Goal: Task Accomplishment & Management: Complete application form

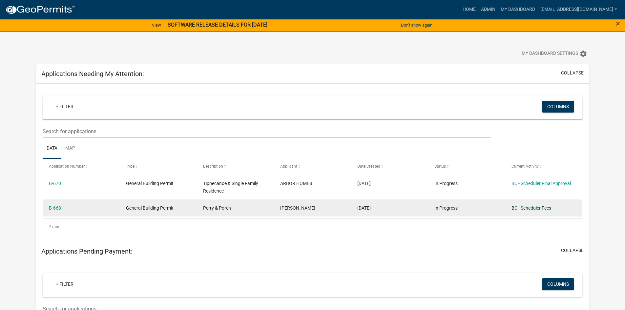
click at [521, 207] on link "BC - Scheduler Fees" at bounding box center [532, 207] width 40 height 5
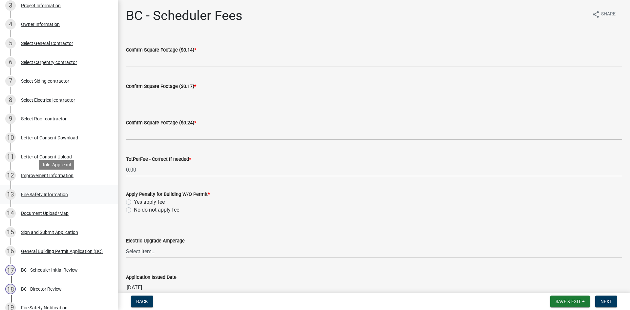
scroll to position [131, 0]
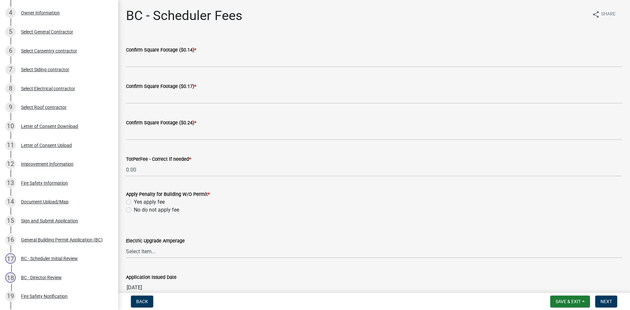
click at [55, 201] on div "Document Upload/Map" at bounding box center [45, 202] width 48 height 5
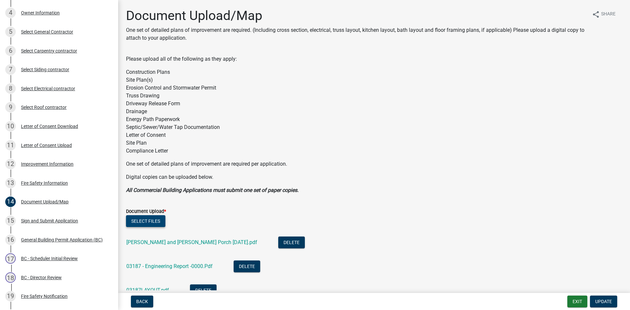
click at [152, 221] on button "Select files" at bounding box center [145, 221] width 39 height 12
click at [605, 304] on span "Update" at bounding box center [603, 301] width 17 height 5
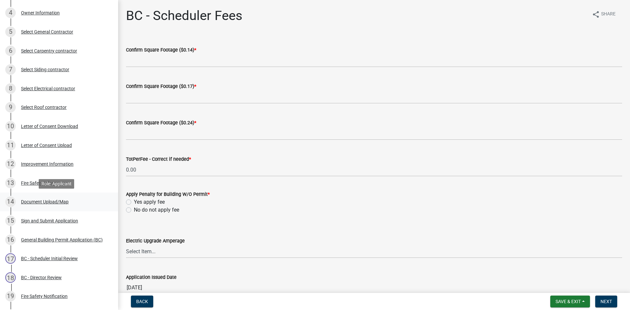
click at [51, 201] on div "Document Upload/Map" at bounding box center [45, 202] width 48 height 5
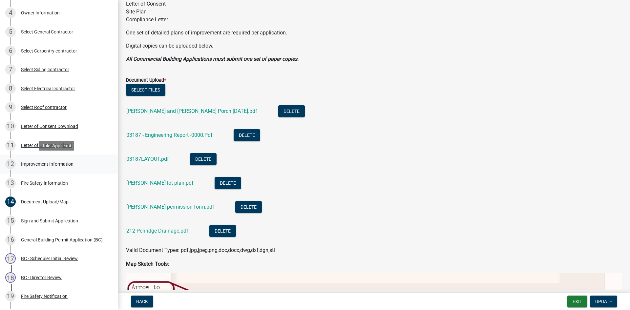
click at [41, 167] on div "12 Improvement Information" at bounding box center [56, 164] width 102 height 11
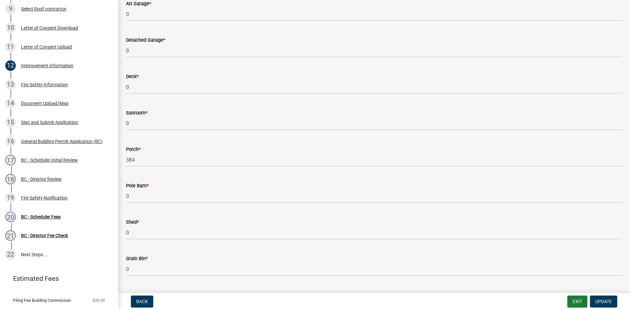
scroll to position [263, 0]
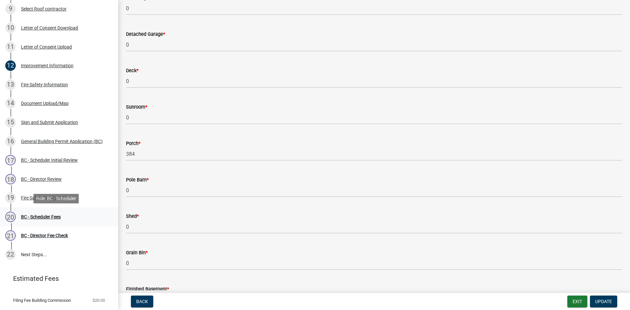
click at [34, 215] on div "BC - Scheduler Fees" at bounding box center [41, 217] width 40 height 5
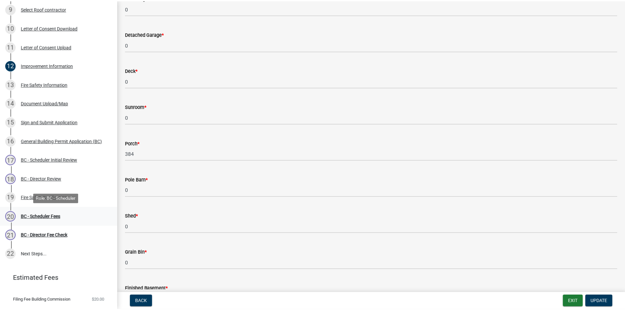
scroll to position [0, 0]
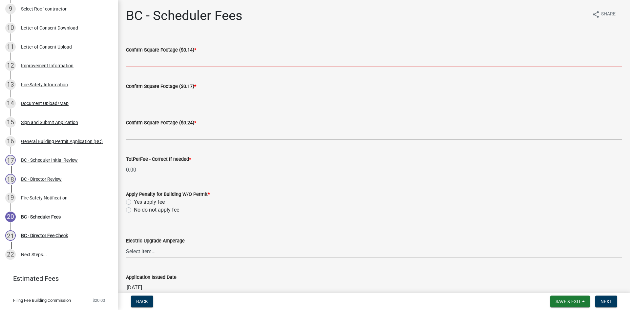
click at [171, 62] on input "text" at bounding box center [374, 60] width 496 height 13
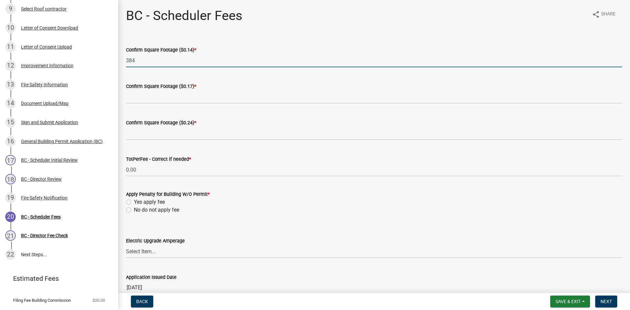
type input "384"
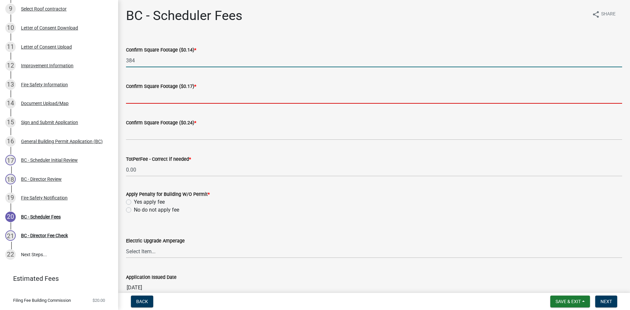
click at [176, 100] on input "text" at bounding box center [374, 96] width 496 height 13
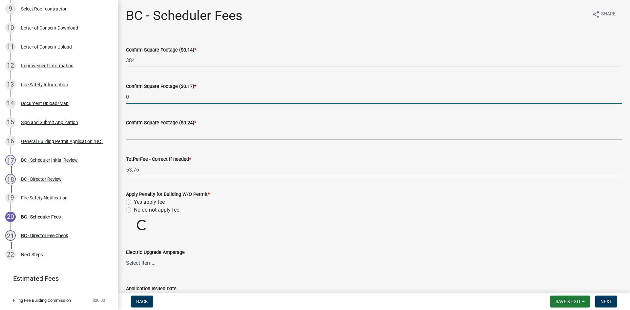
type input "0"
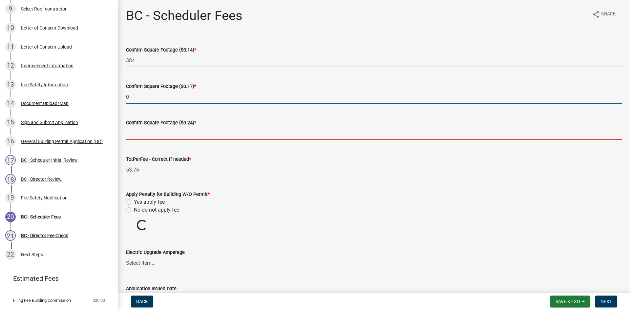
click at [171, 134] on input "text" at bounding box center [374, 133] width 496 height 13
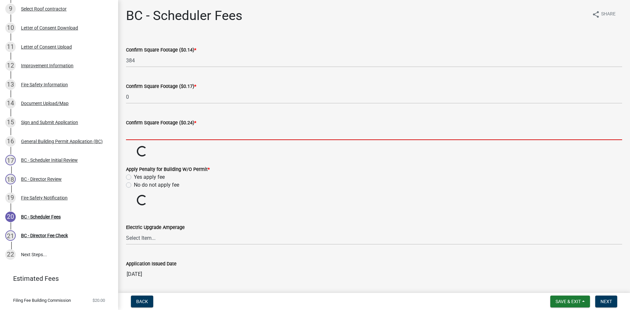
type input "0"
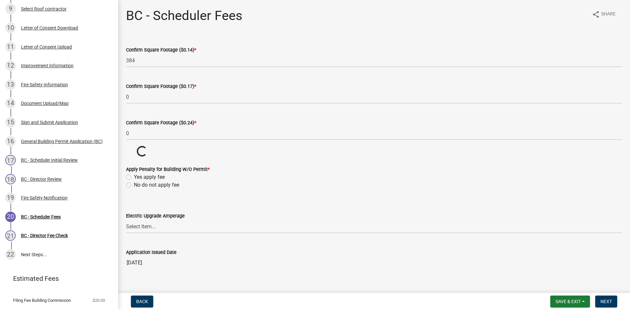
click at [126, 210] on wm-data-entity-input-list "Confirm Square Footage ($0.14) * 384 Confirm Square Footage ($0.17) * 0 Confirm…" at bounding box center [374, 156] width 496 height 238
click at [134, 187] on label "No do not apply fee" at bounding box center [156, 185] width 45 height 8
click at [134, 185] on input "No do not apply fee" at bounding box center [136, 183] width 4 height 4
radio input "true"
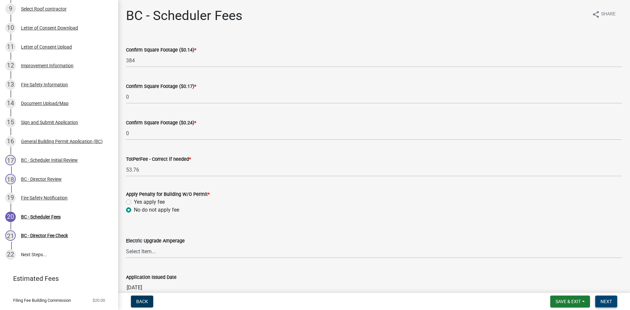
click at [612, 302] on span "Next" at bounding box center [606, 301] width 11 height 5
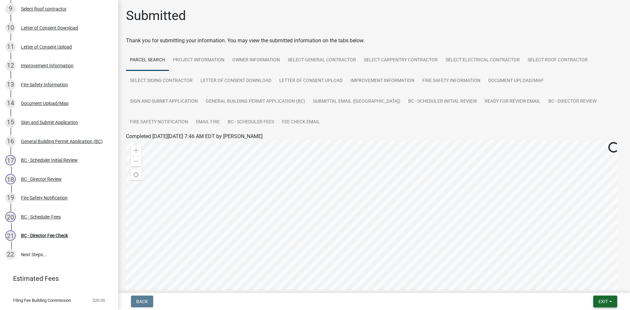
click at [611, 303] on button "Exit" at bounding box center [605, 302] width 24 height 12
click at [584, 286] on button "Save & Exit" at bounding box center [591, 285] width 53 height 16
